Goal: Transaction & Acquisition: Purchase product/service

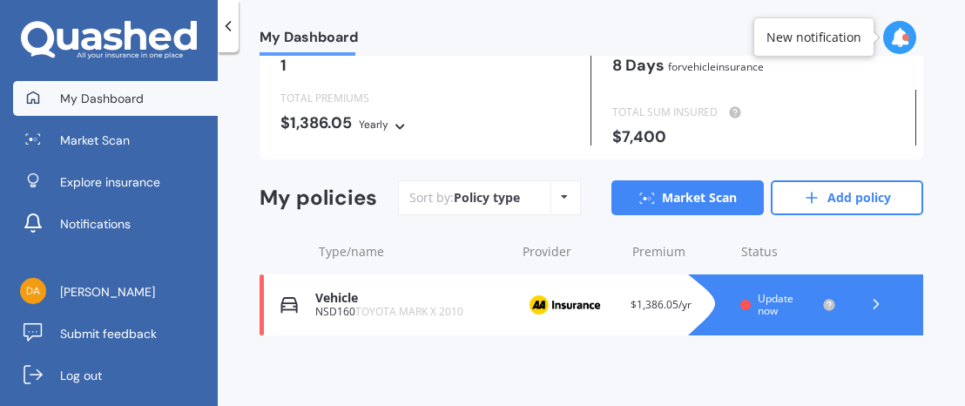
scroll to position [92, 0]
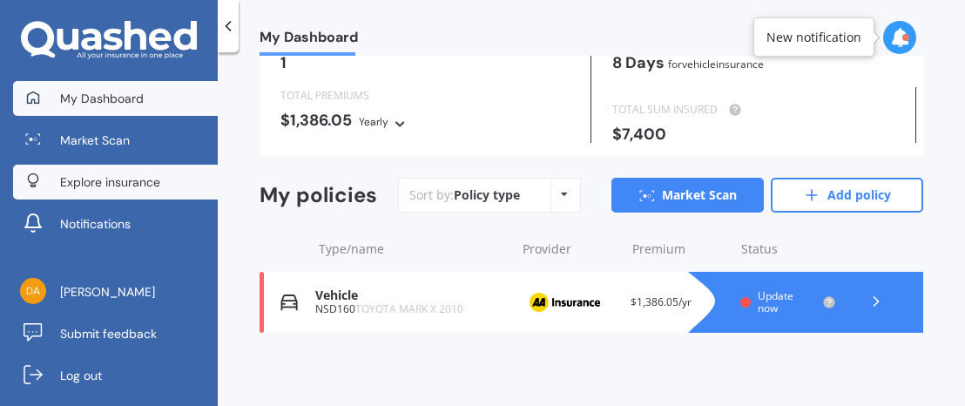
click at [112, 183] on span "Explore insurance" at bounding box center [110, 181] width 100 height 17
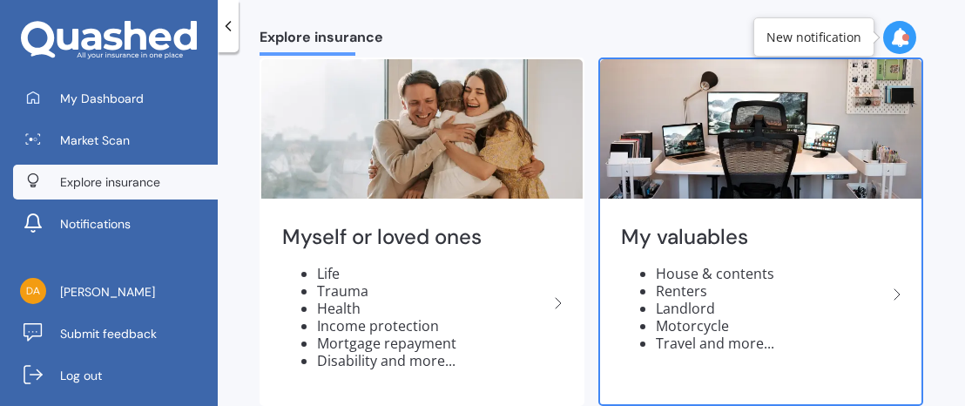
scroll to position [87, 0]
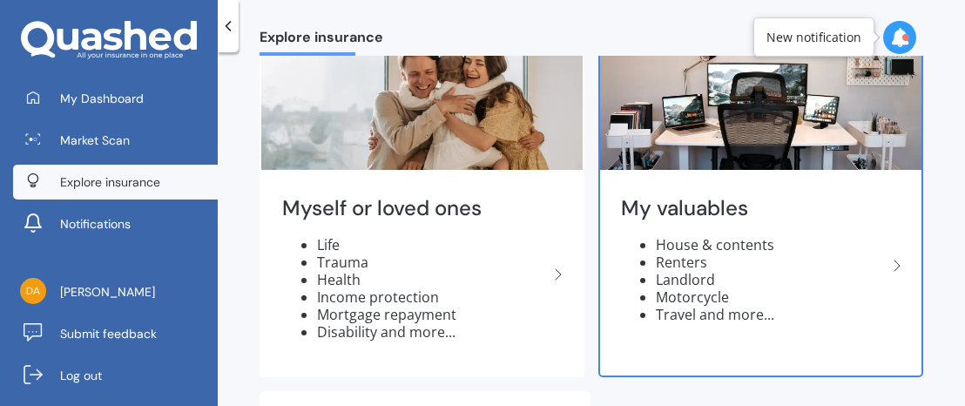
click at [805, 240] on li "House & contents" at bounding box center [771, 244] width 231 height 17
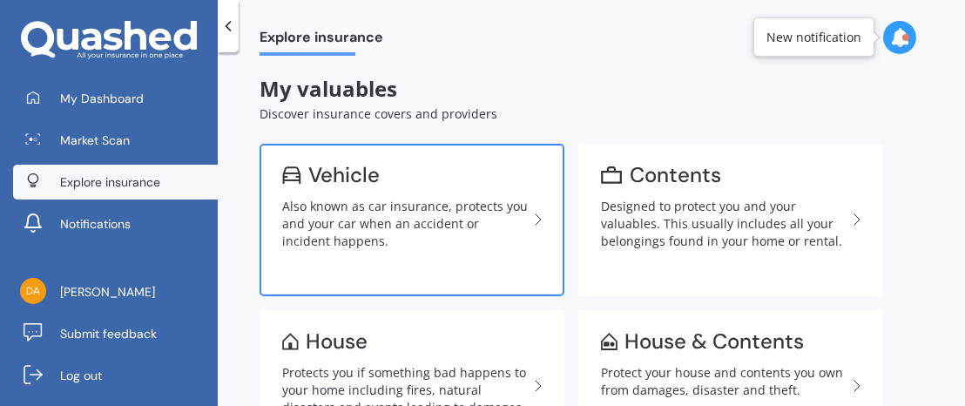
click at [409, 173] on div "Vehicle" at bounding box center [405, 174] width 246 height 17
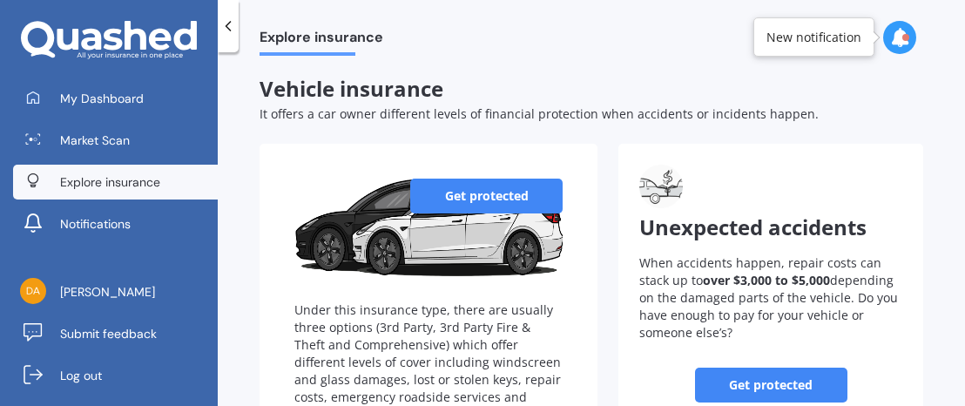
click at [489, 205] on link "Get protected" at bounding box center [486, 196] width 152 height 35
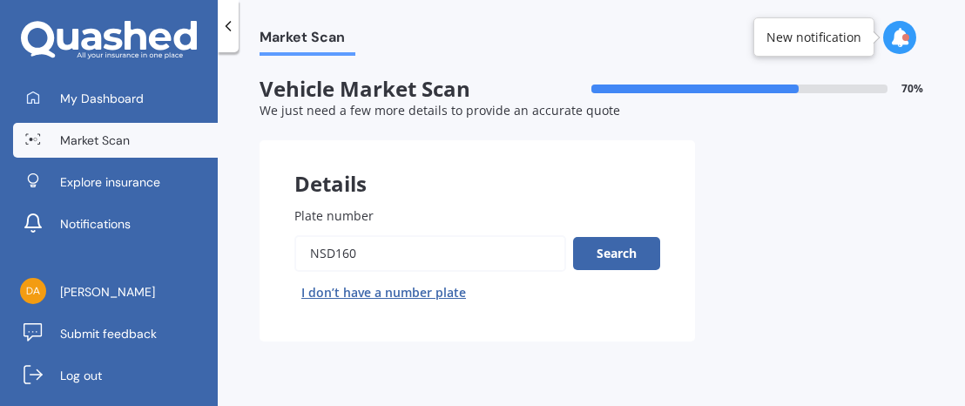
drag, startPoint x: 368, startPoint y: 258, endPoint x: 235, endPoint y: 233, distance: 135.5
click at [238, 235] on div "Market Scan Vehicle Market Scan 70 % We just need a few more details to provide…" at bounding box center [591, 233] width 747 height 354
type input "FWZ774"
click at [595, 254] on button "Search" at bounding box center [616, 253] width 87 height 33
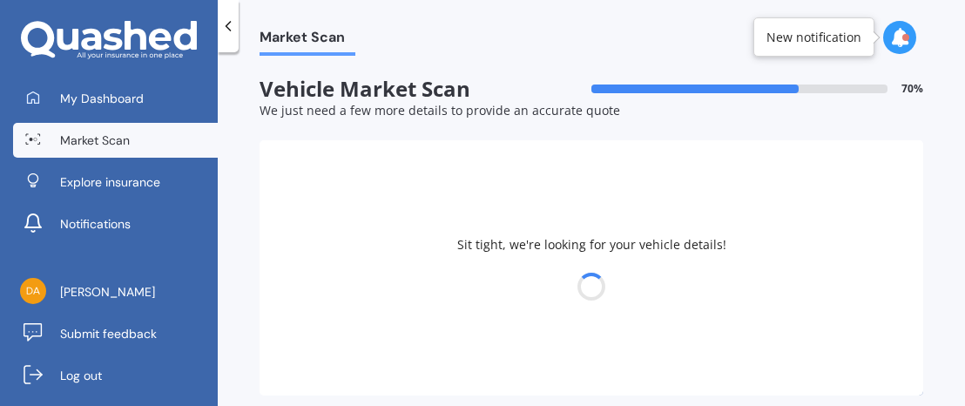
select select "TOYOTA"
select select "COROLLA"
select select "10"
select select "01"
select select "1985"
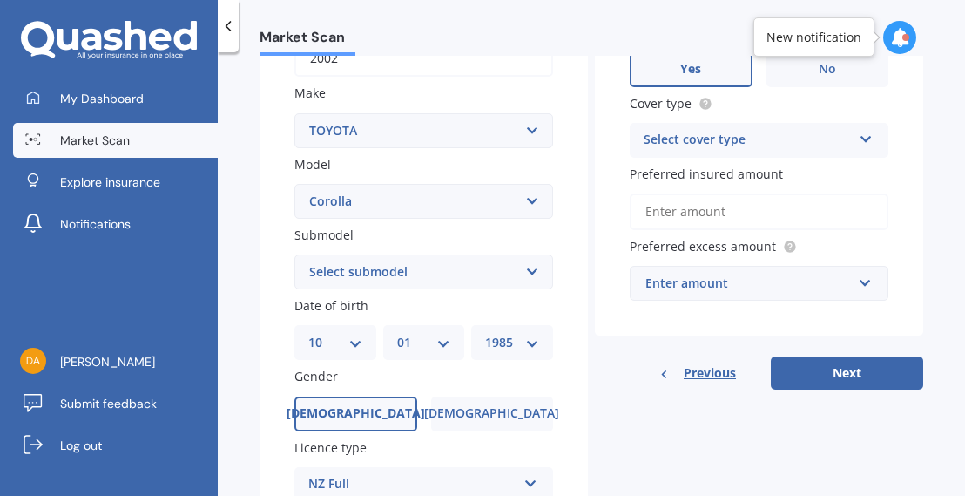
scroll to position [348, 0]
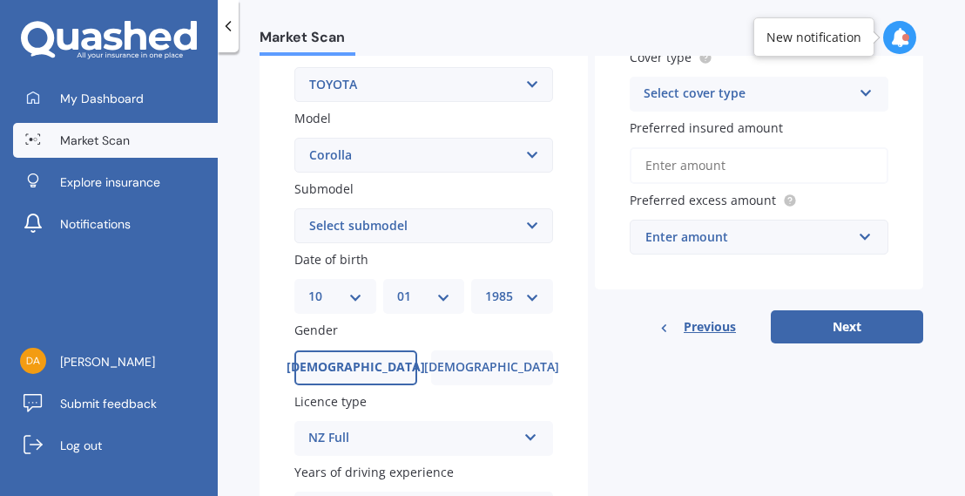
click at [432, 222] on select "Select submodel (All other) Axio Diesel [PERSON_NAME] 2WD [PERSON_NAME] 4WD FXG…" at bounding box center [423, 225] width 259 height 35
select select "RUNX"
click at [294, 208] on select "Select submodel (All other) Axio Diesel [PERSON_NAME] 2WD [PERSON_NAME] 4WD FXG…" at bounding box center [423, 225] width 259 height 35
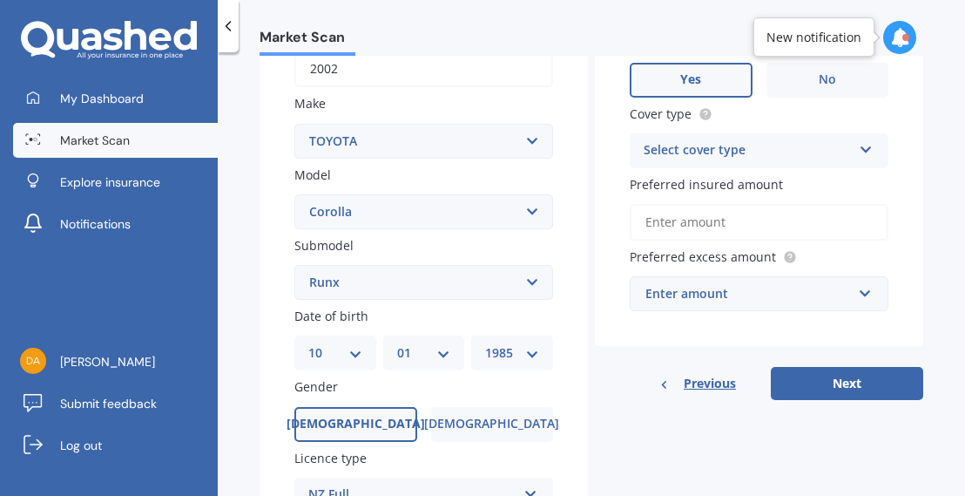
scroll to position [261, 0]
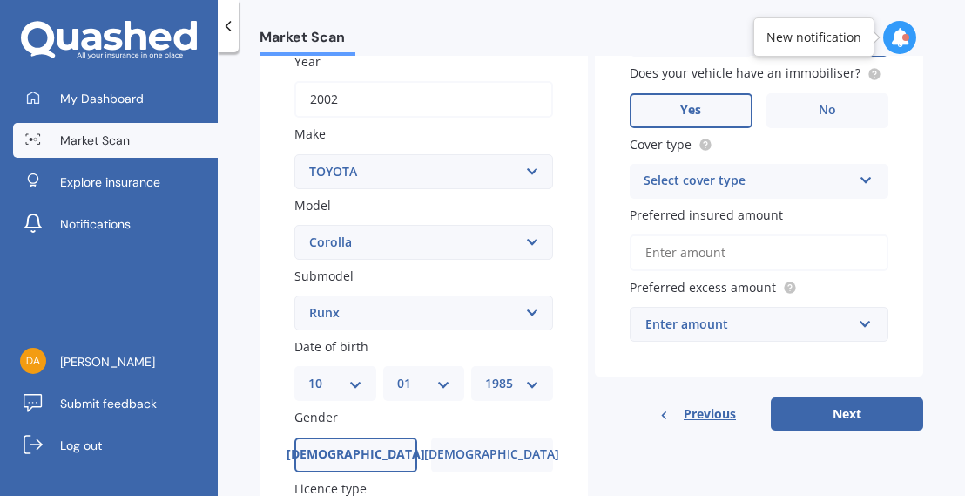
click at [721, 172] on div "Select cover type" at bounding box center [748, 181] width 208 height 21
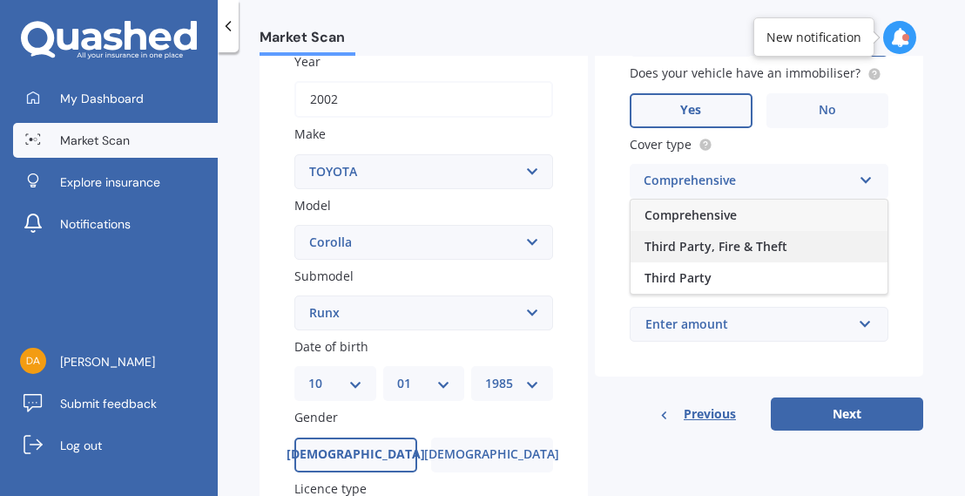
click at [714, 240] on span "Third Party, Fire & Theft" at bounding box center [716, 246] width 143 height 17
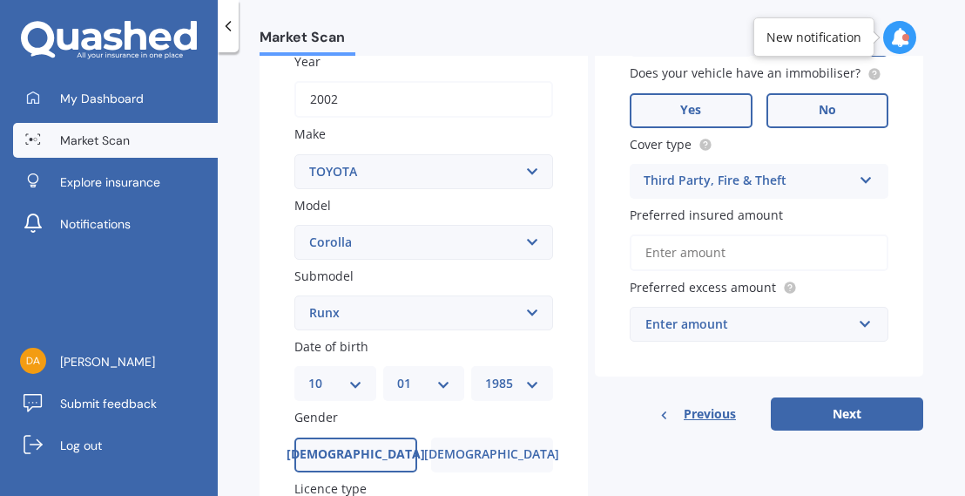
click at [806, 115] on label "No" at bounding box center [828, 110] width 123 height 35
click at [0, 0] on input "No" at bounding box center [0, 0] width 0 height 0
click at [681, 253] on input "Preferred insured amount" at bounding box center [759, 252] width 259 height 37
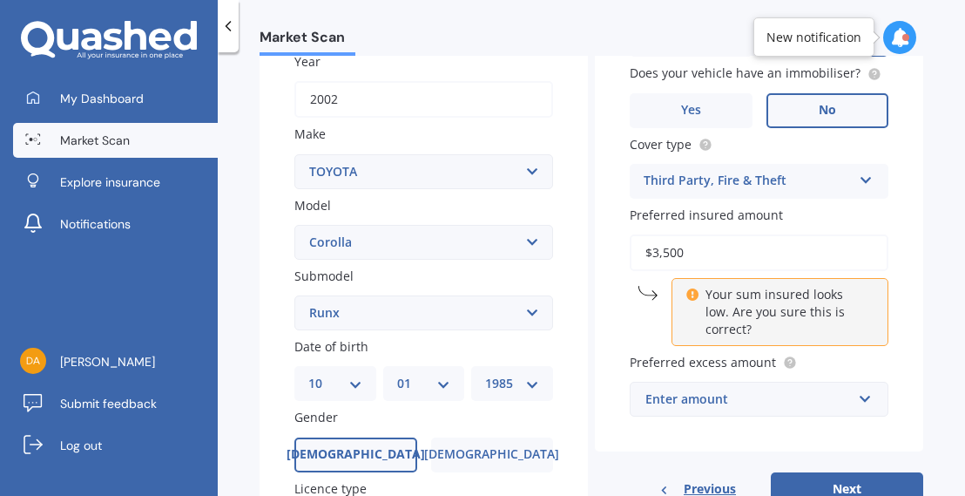
type input "$3,500"
click at [929, 195] on div "Market Scan Vehicle Market Scan 70 % We just need a few more details to provide…" at bounding box center [591, 277] width 747 height 443
click at [729, 402] on div "Enter amount" at bounding box center [749, 398] width 206 height 19
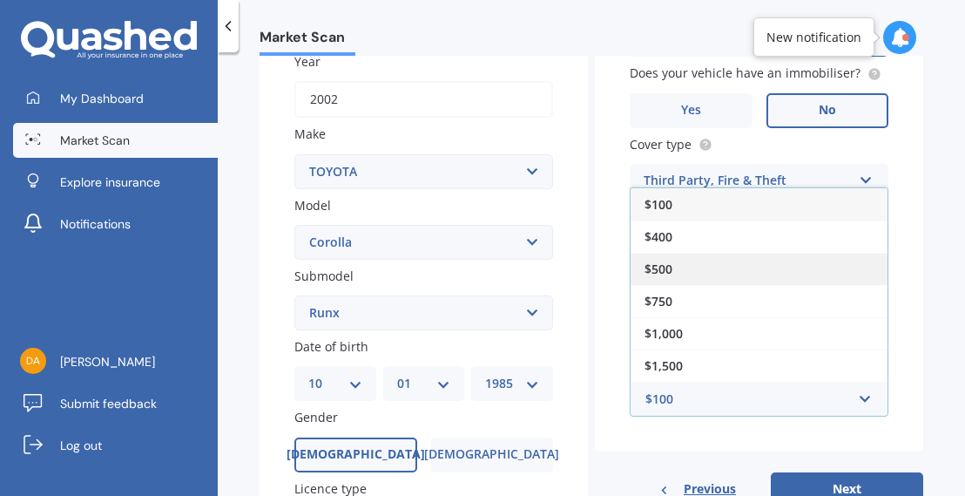
click at [659, 276] on span "$500" at bounding box center [659, 268] width 28 height 17
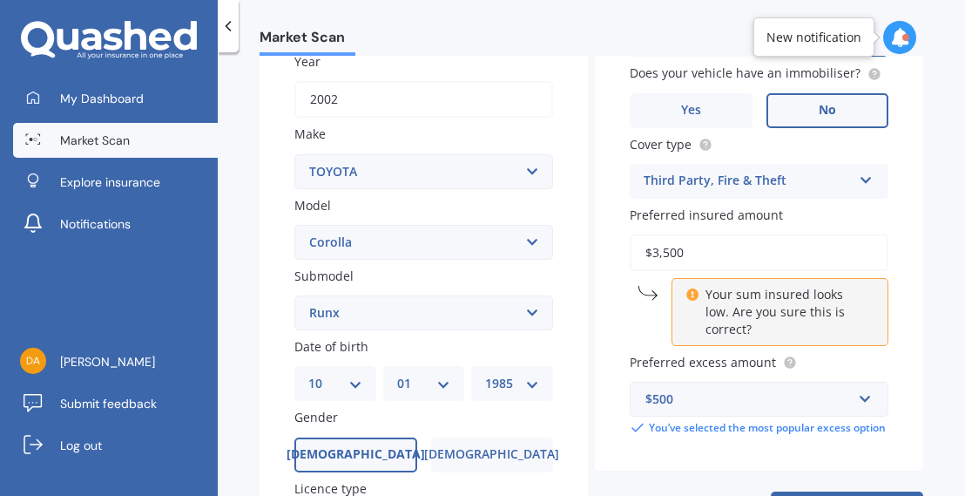
click at [911, 285] on div "Vehicle is parked at [STREET_ADDRESS] Enter address manually Is your vehicle on…" at bounding box center [759, 175] width 328 height 592
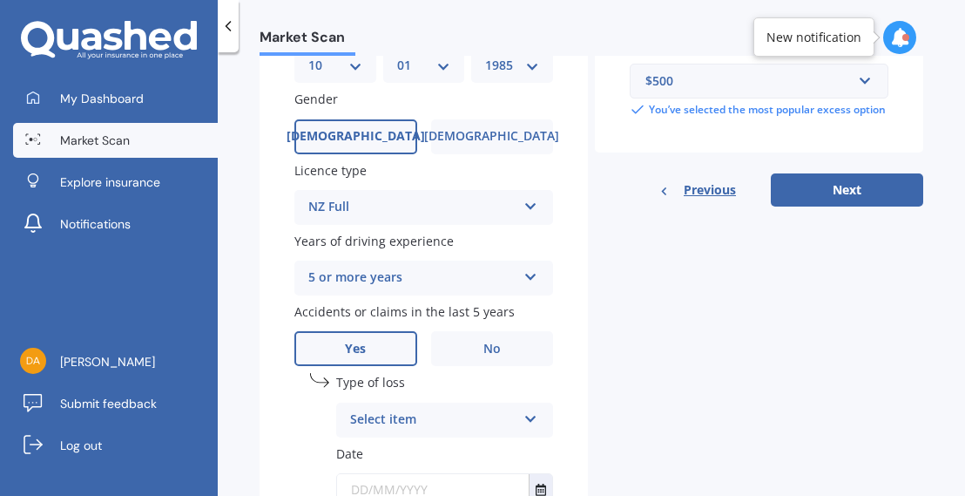
scroll to position [610, 0]
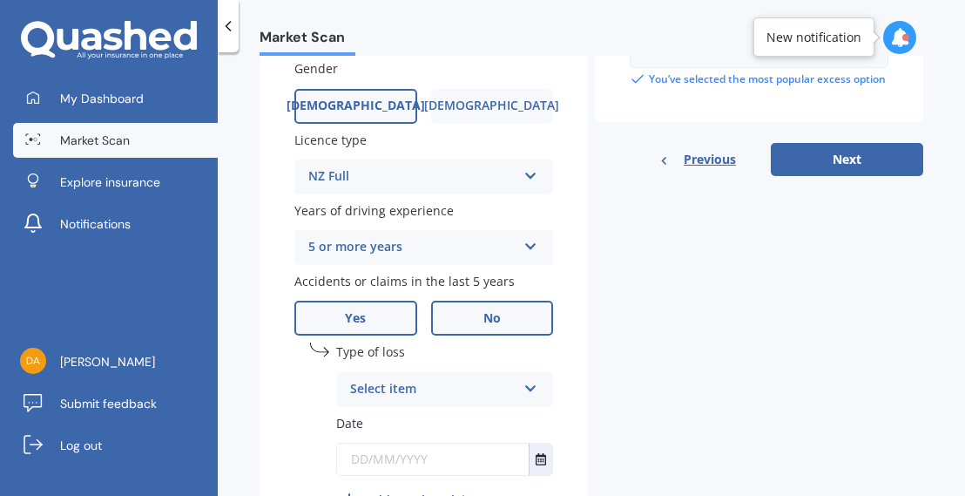
click at [474, 323] on label "No" at bounding box center [492, 318] width 123 height 35
click at [0, 0] on input "No" at bounding box center [0, 0] width 0 height 0
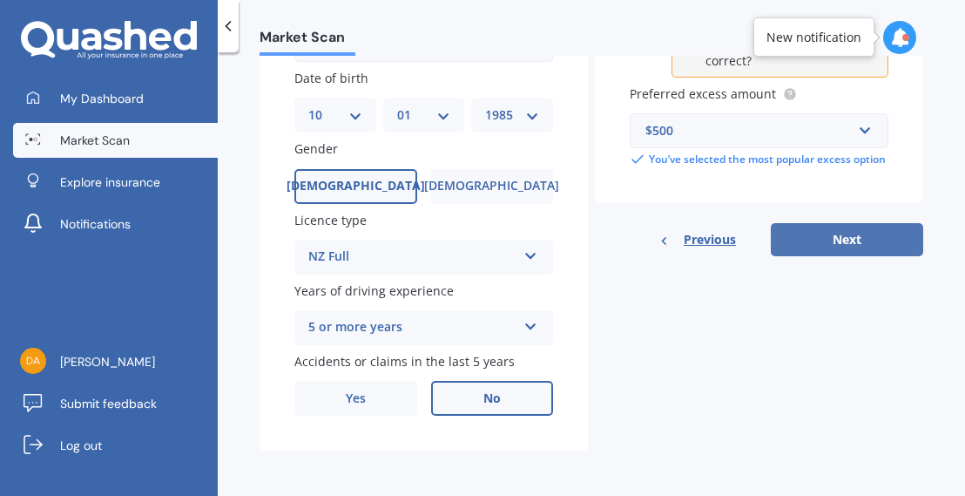
click at [800, 246] on button "Next" at bounding box center [847, 239] width 152 height 33
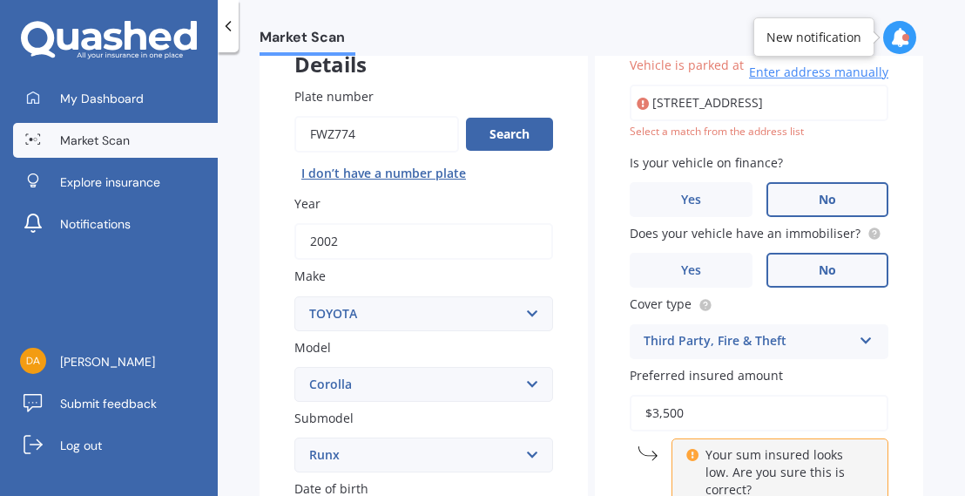
scroll to position [0, 0]
type input "[STREET_ADDRESS]"
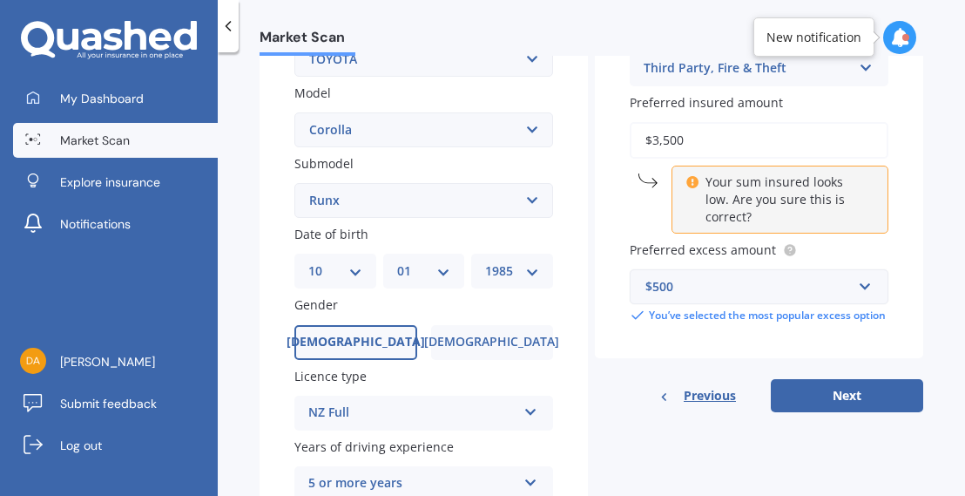
scroll to position [381, 0]
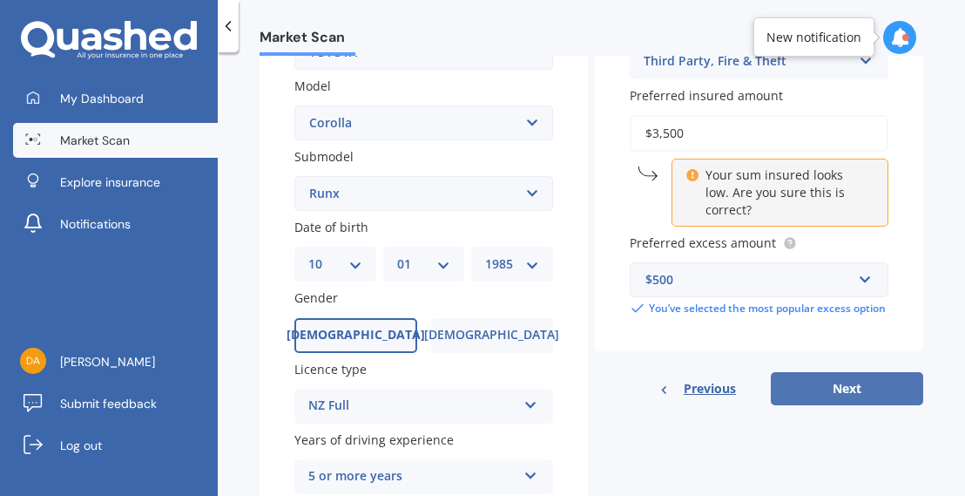
click at [841, 400] on button "Next" at bounding box center [847, 388] width 152 height 33
select select "10"
select select "01"
select select "1985"
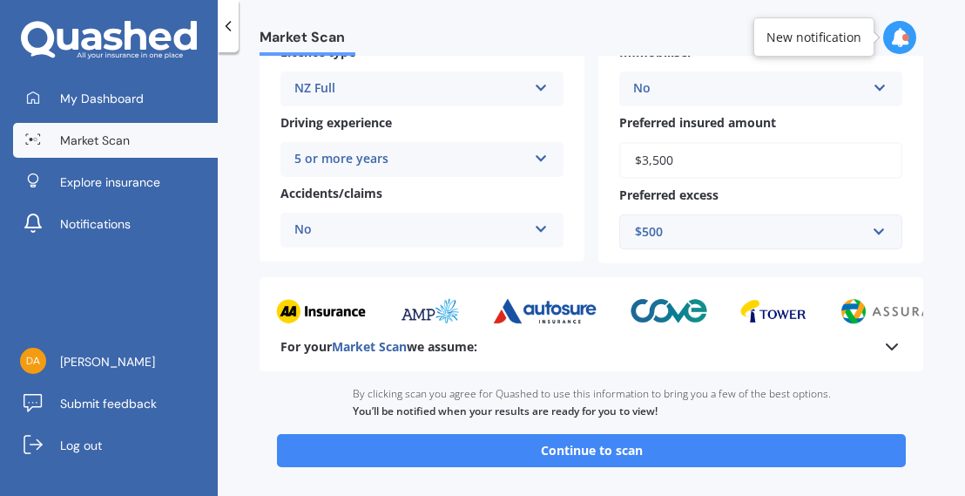
scroll to position [403, 0]
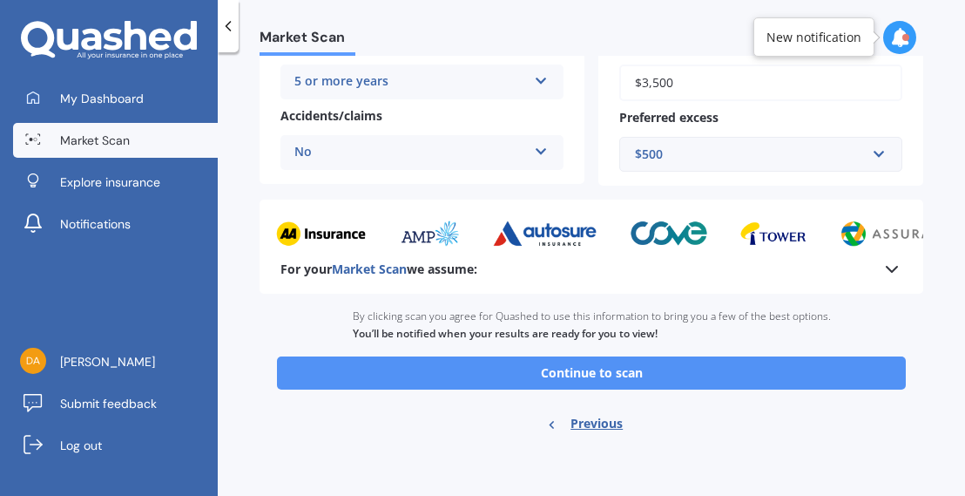
click at [629, 380] on button "Continue to scan" at bounding box center [591, 372] width 629 height 33
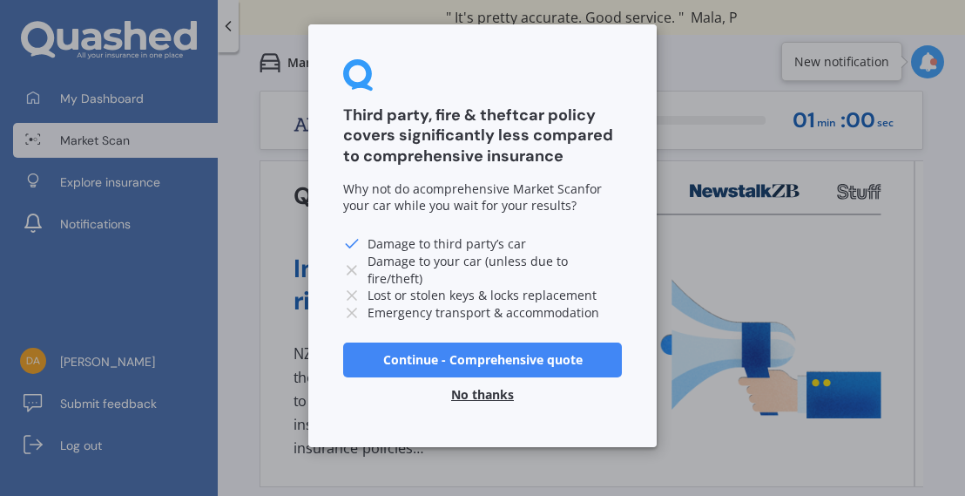
click at [490, 392] on button "No thanks" at bounding box center [483, 394] width 84 height 35
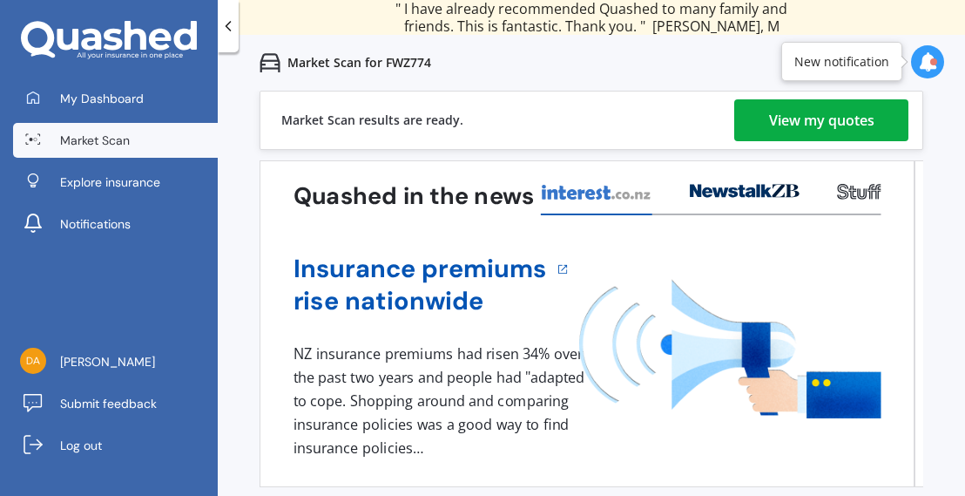
click at [769, 123] on div "View my quotes" at bounding box center [821, 120] width 105 height 42
